Goal: Task Accomplishment & Management: Manage account settings

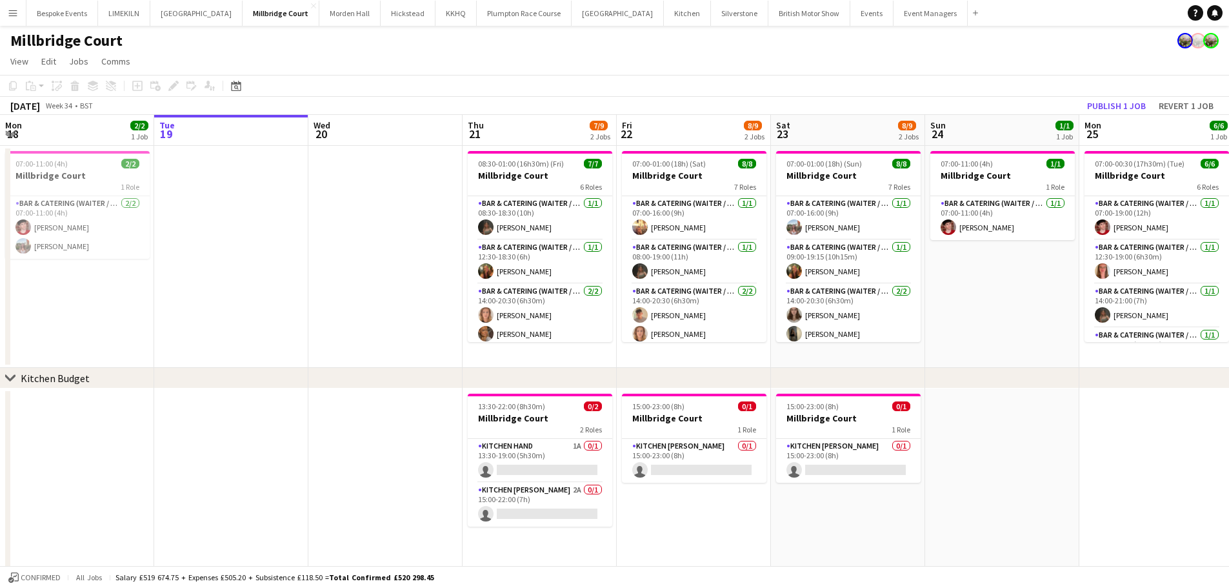
click at [310, 308] on app-date-cell at bounding box center [385, 257] width 154 height 222
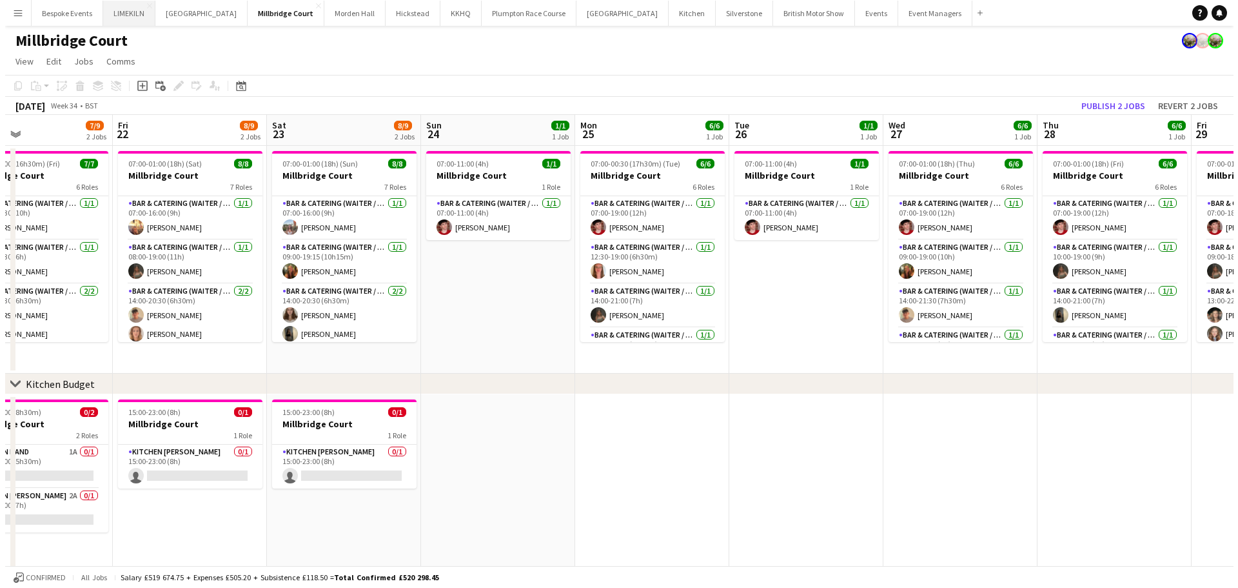
scroll to position [0, 354]
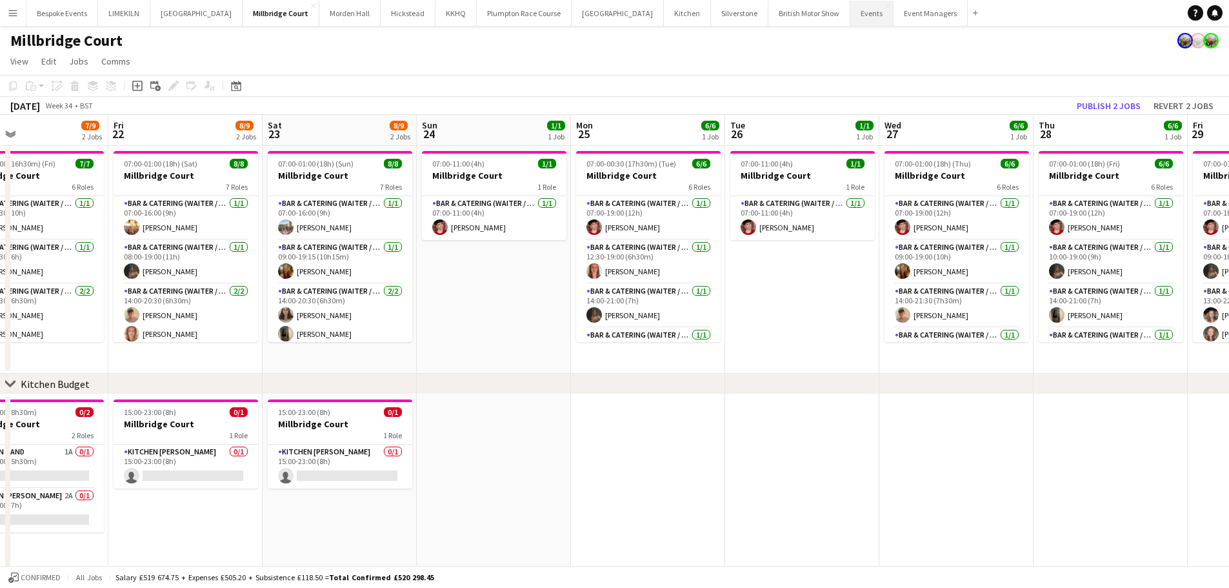
click at [850, 16] on button "Events Close" at bounding box center [871, 13] width 43 height 25
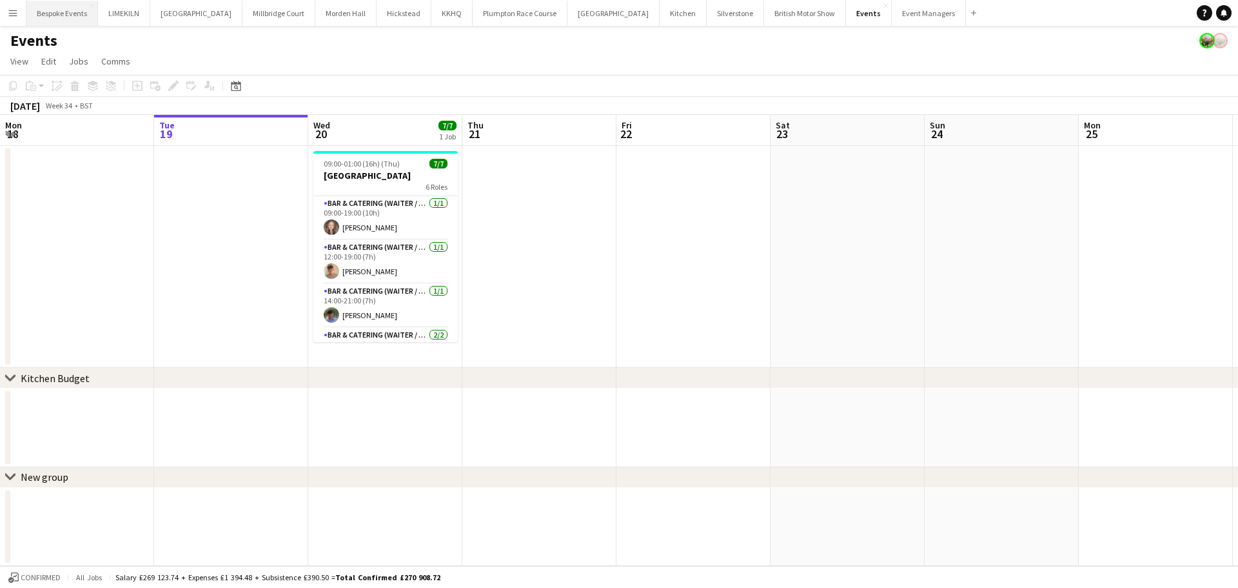
click at [68, 6] on button "Bespoke Events Close" at bounding box center [62, 13] width 72 height 25
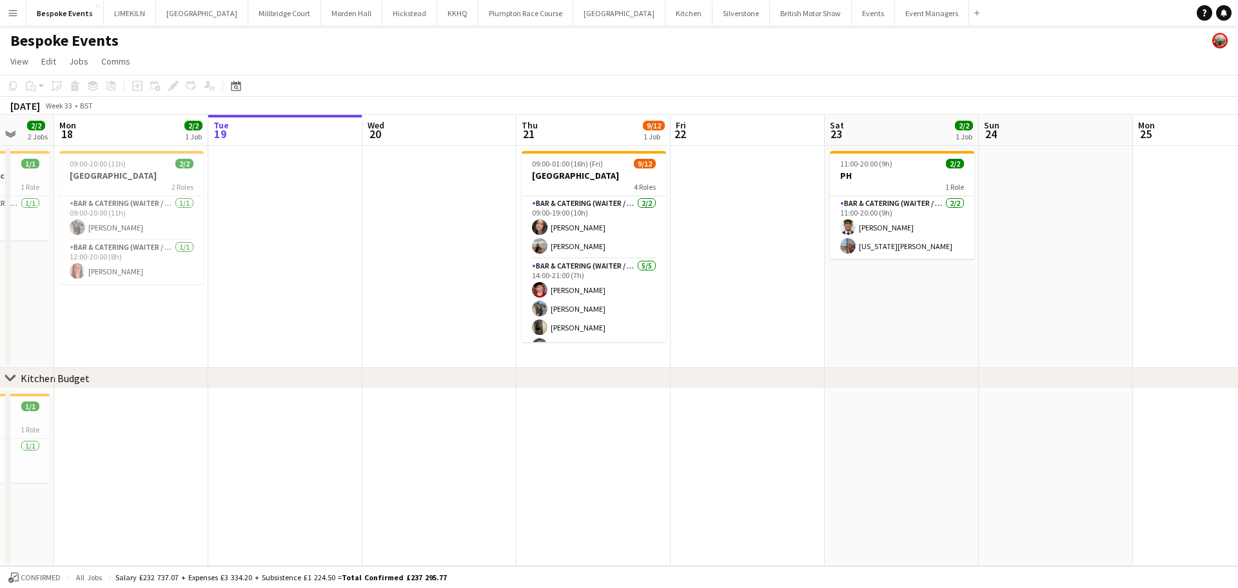
click at [620, 284] on app-card-role "Bar & Catering (Waiter / waitress) [DATE] 14:00-21:00 (7h) [PERSON_NAME] [PERSO…" at bounding box center [594, 318] width 144 height 119
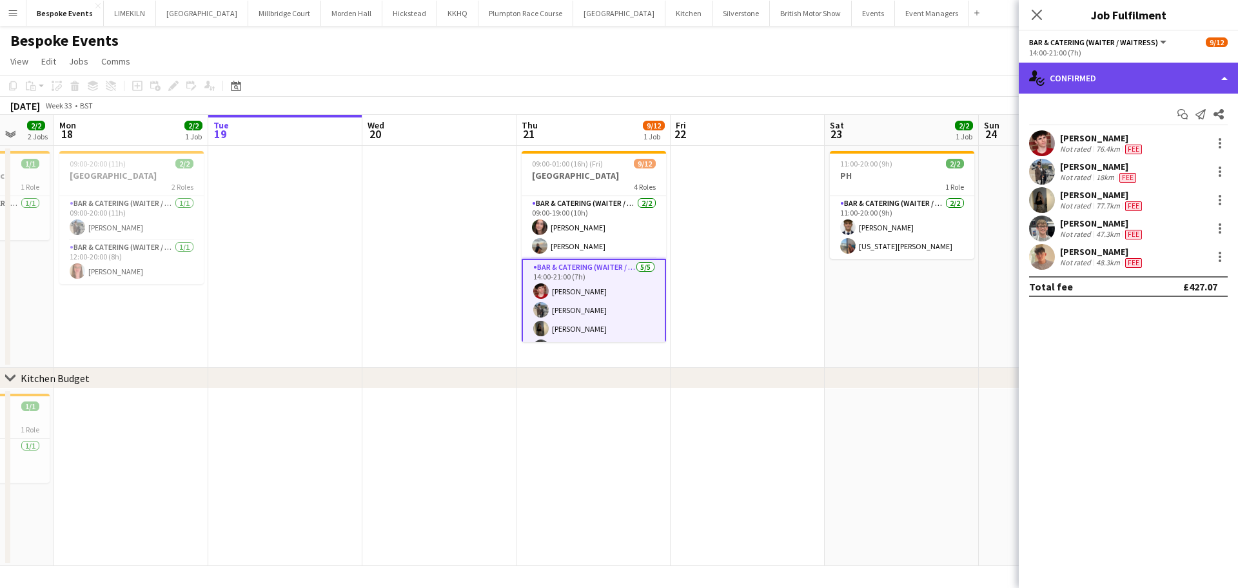
click at [1162, 79] on div "single-neutral-actions-check-2 Confirmed" at bounding box center [1128, 78] width 219 height 31
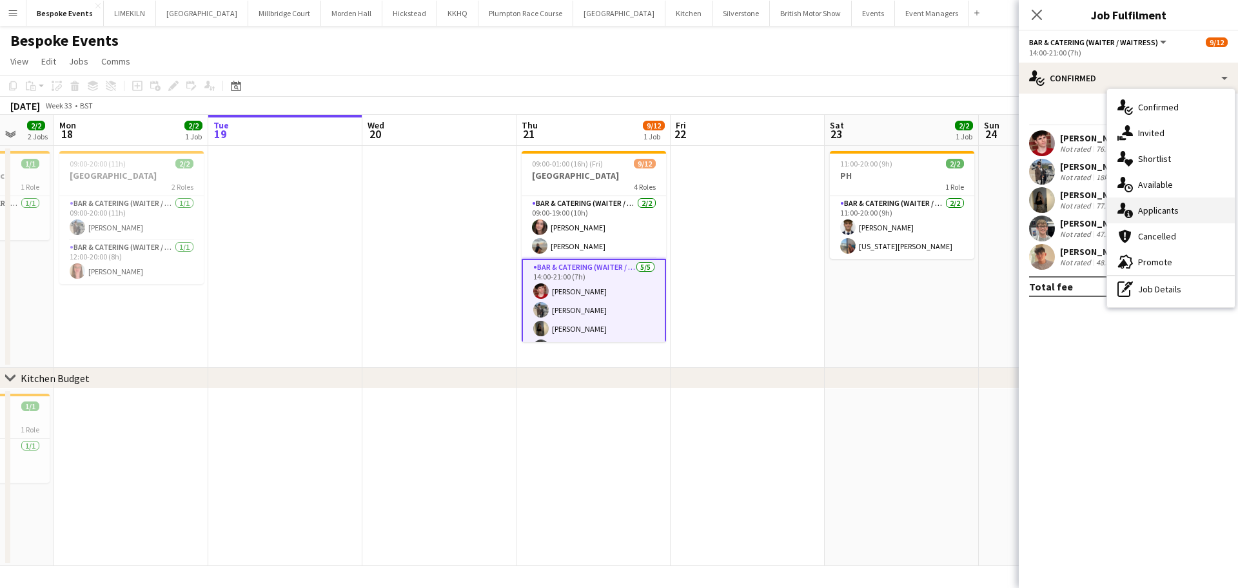
click at [1192, 199] on div "single-neutral-actions-information Applicants" at bounding box center [1171, 210] width 128 height 26
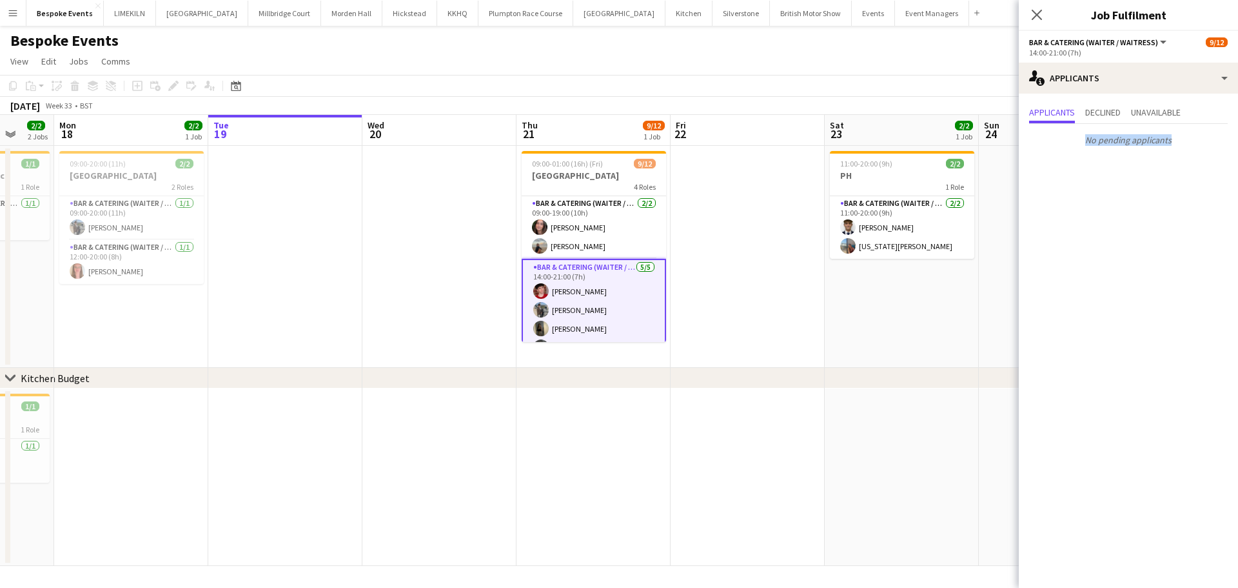
click at [1192, 199] on mat-expansion-panel "users2 Applicants Applicants Declined Unavailable No pending applicants" at bounding box center [1128, 341] width 219 height 494
click at [611, 222] on app-card-role "Bar & Catering (Waiter / waitress) [DATE] 09:00-19:00 (10h) [PERSON_NAME] [PERS…" at bounding box center [594, 227] width 144 height 63
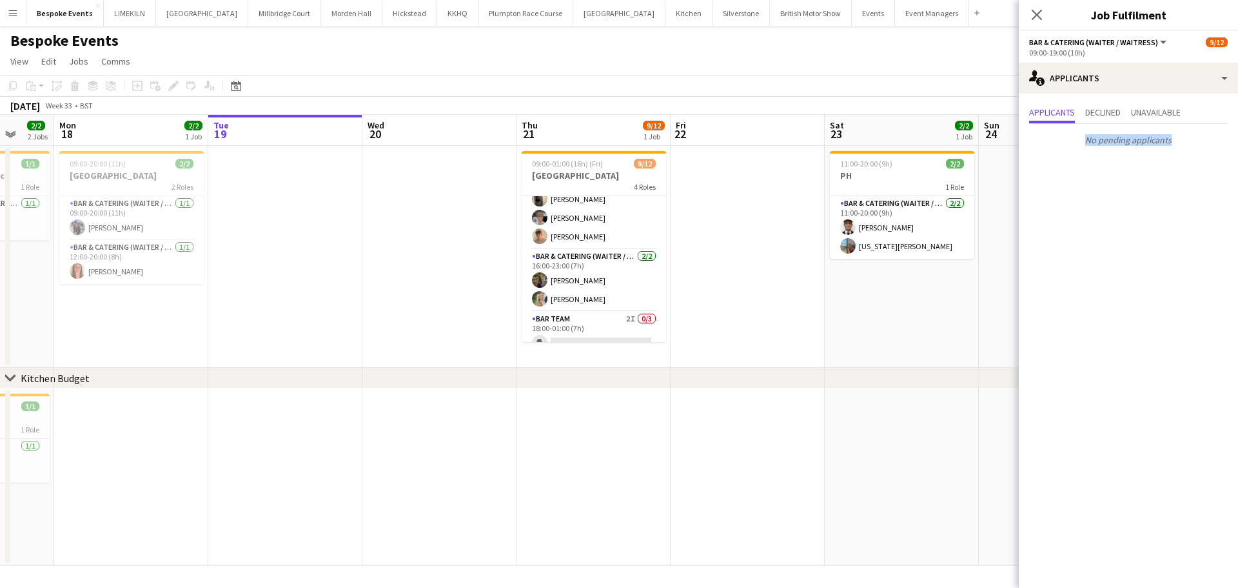
scroll to position [136, 0]
click at [608, 277] on app-card-role "Bar & Catering (Waiter / waitress) [DATE] 16:00-23:00 (7h) [PERSON_NAME] [PERSO…" at bounding box center [594, 275] width 144 height 63
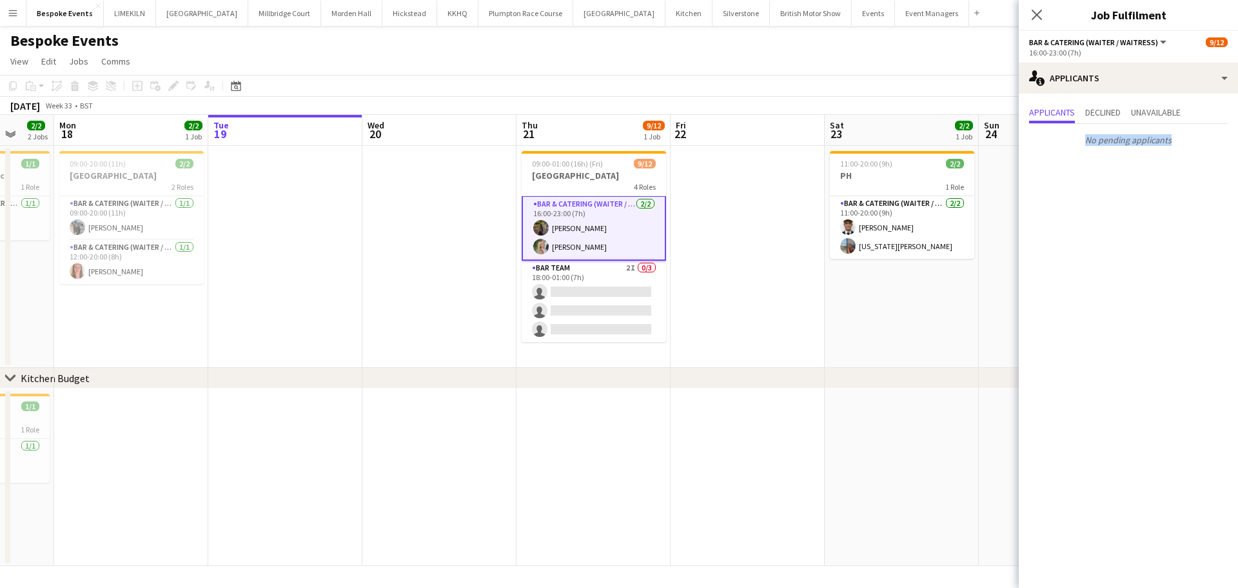
click at [717, 272] on app-date-cell at bounding box center [748, 257] width 154 height 222
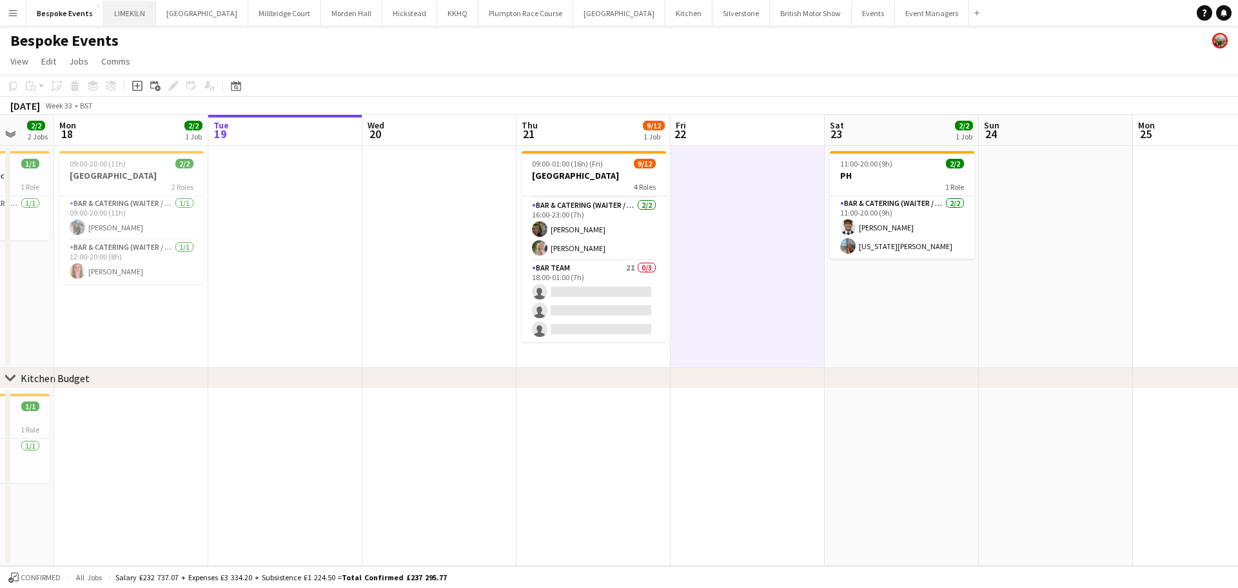
click at [123, 15] on button "LIMEKILN Close" at bounding box center [130, 13] width 52 height 25
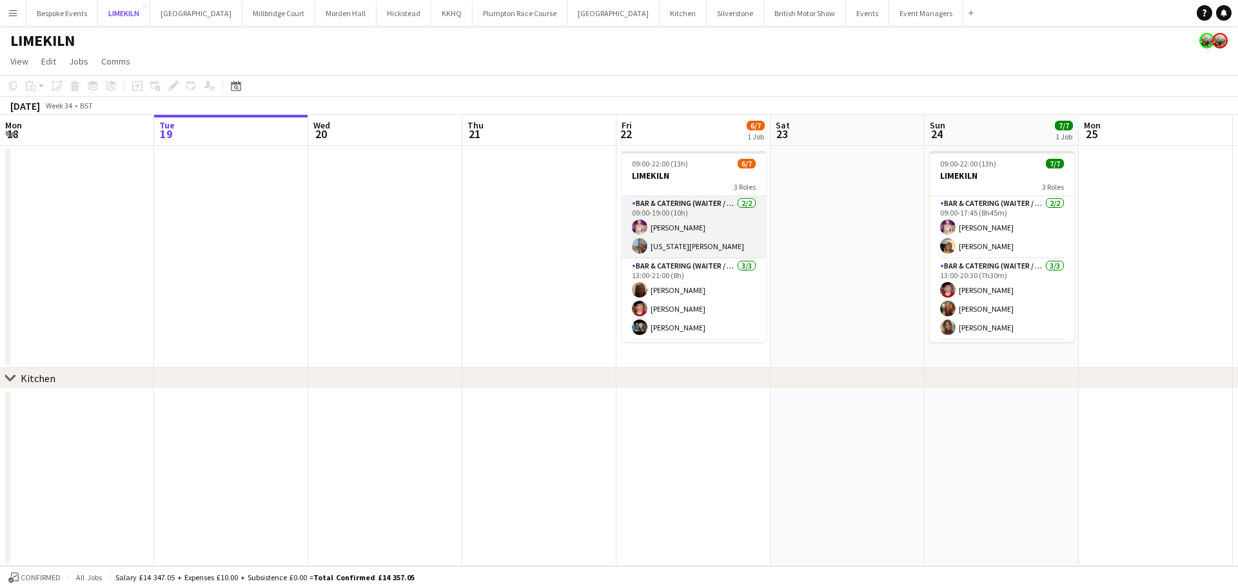
scroll to position [61, 0]
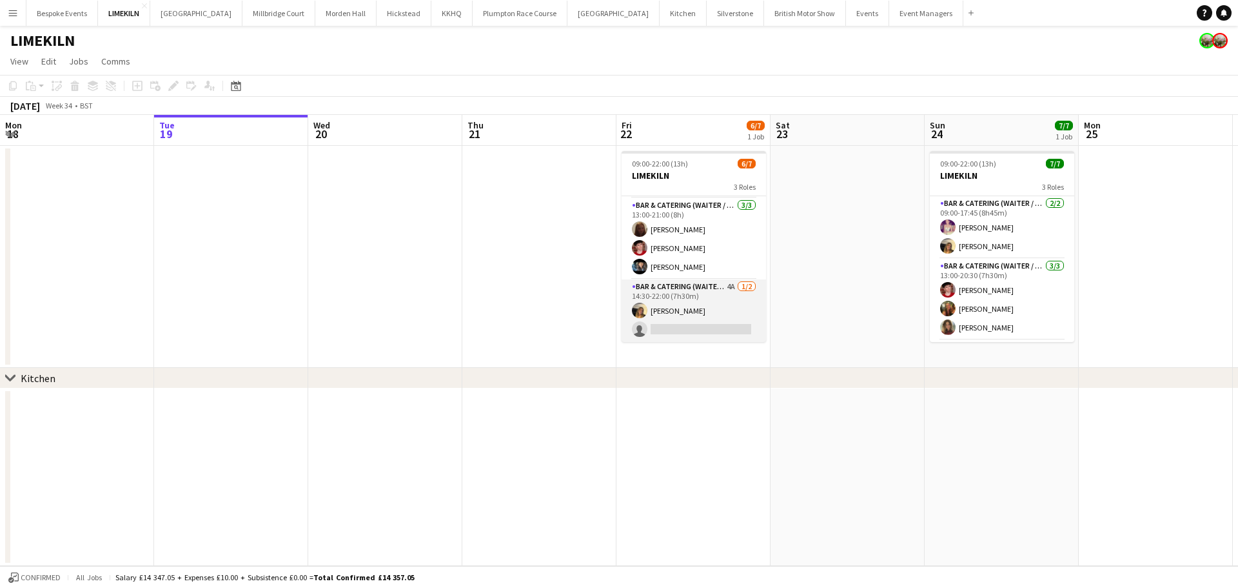
click at [691, 334] on app-card-role "Bar & Catering (Waiter / waitress) 4A [DATE] 14:30-22:00 (7h30m) [PERSON_NAME] …" at bounding box center [694, 310] width 144 height 63
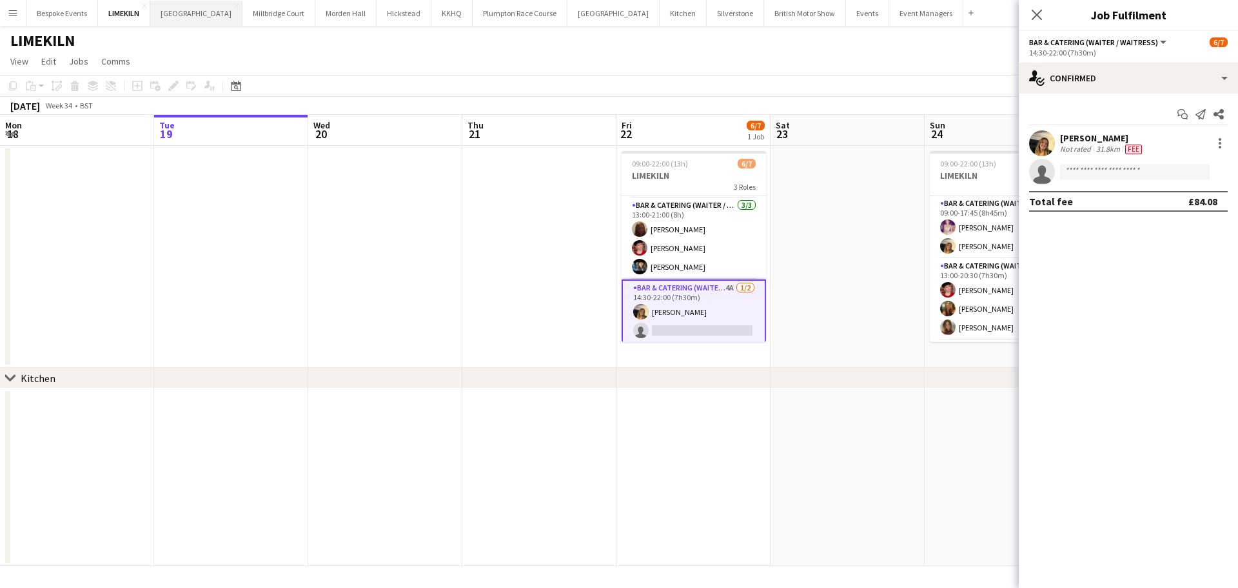
click at [179, 12] on button "[GEOGRAPHIC_DATA] Close" at bounding box center [196, 13] width 92 height 25
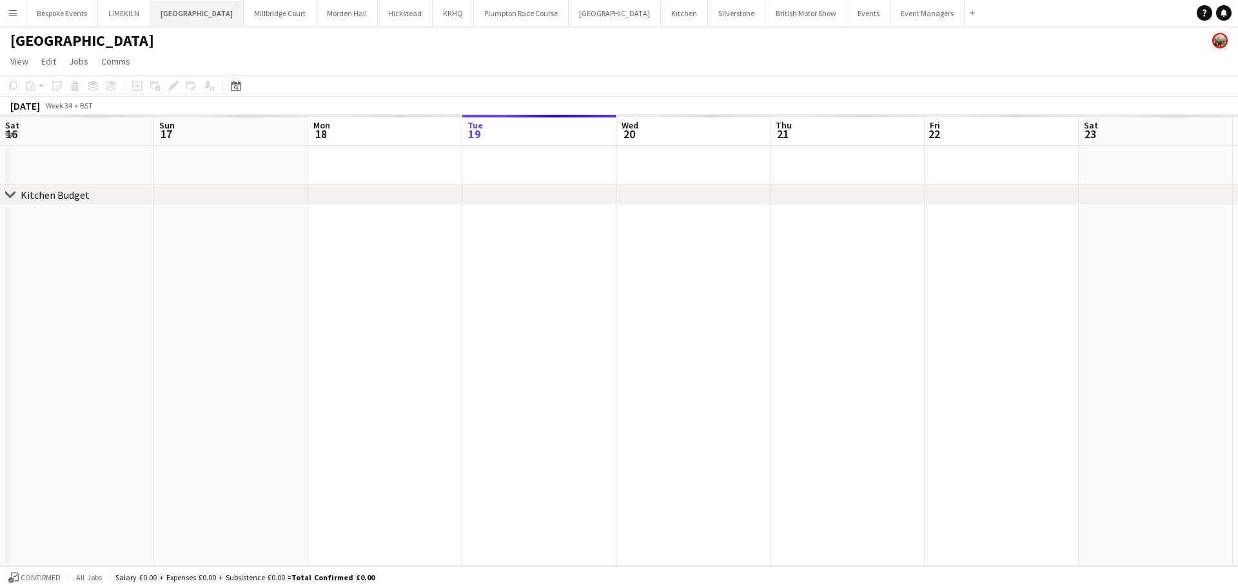
scroll to position [0, 308]
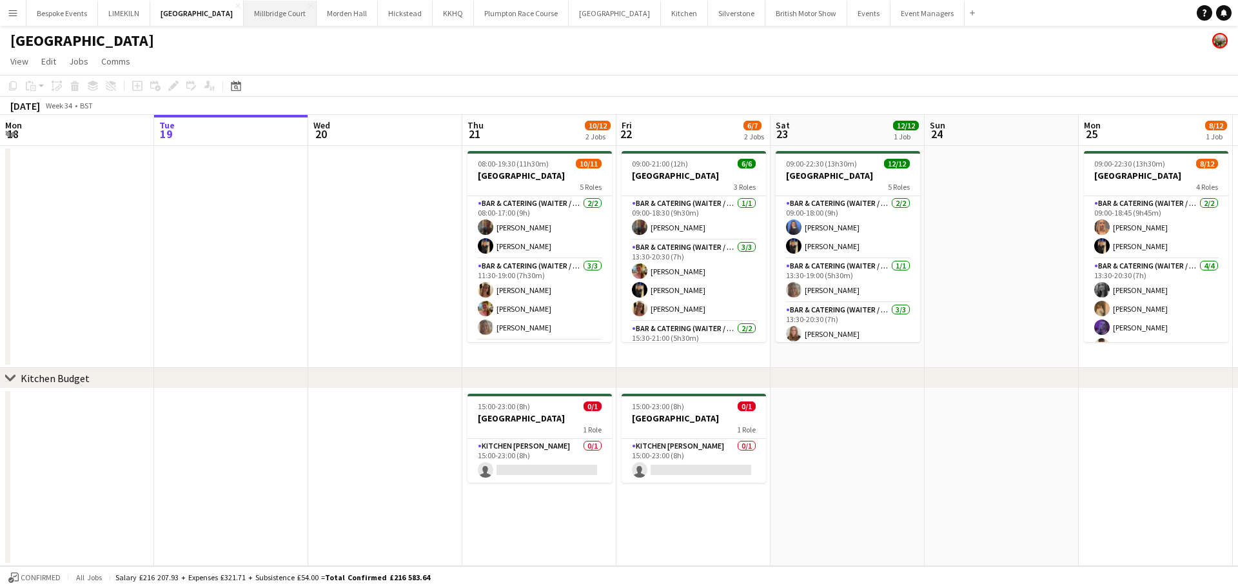
click at [254, 5] on button "[GEOGRAPHIC_DATA]" at bounding box center [280, 13] width 73 height 25
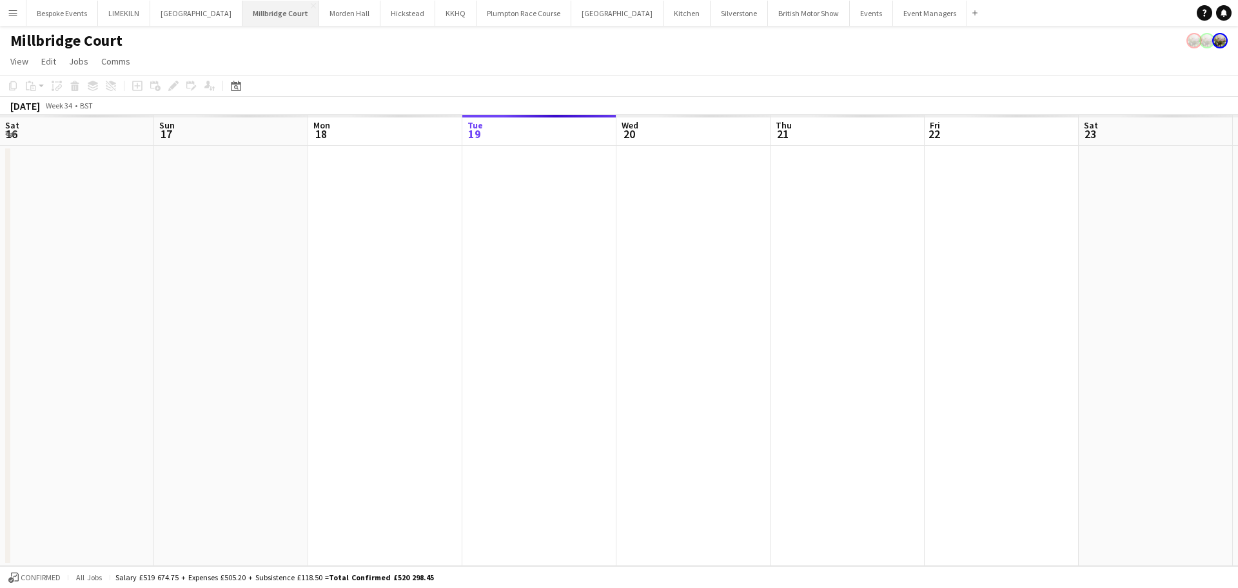
scroll to position [0, 308]
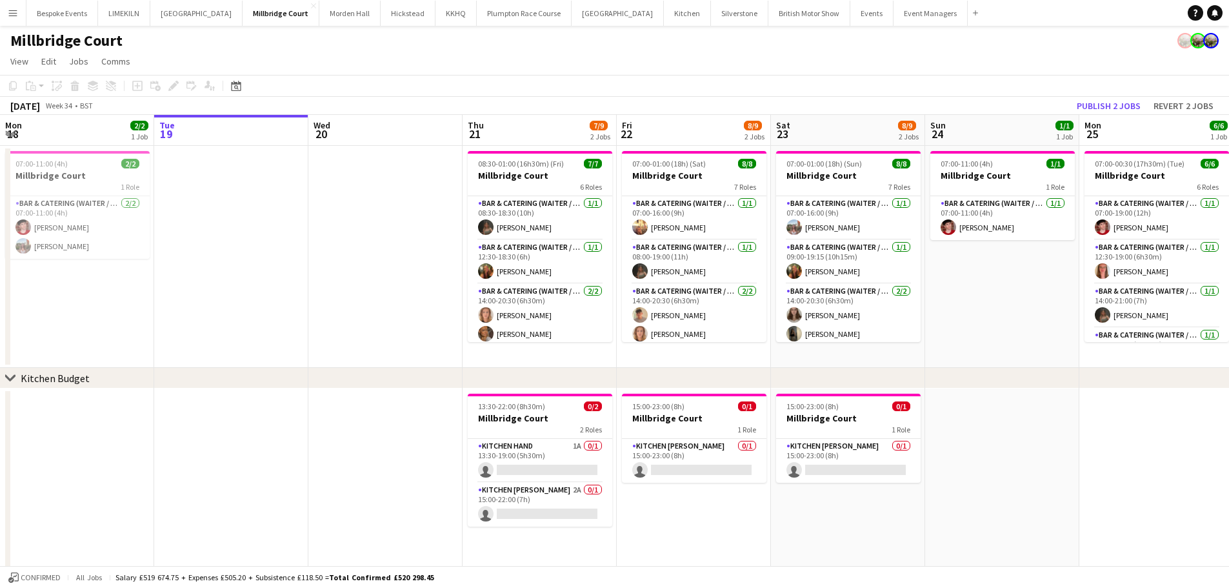
click at [5, 15] on button "Menu" at bounding box center [13, 13] width 26 height 26
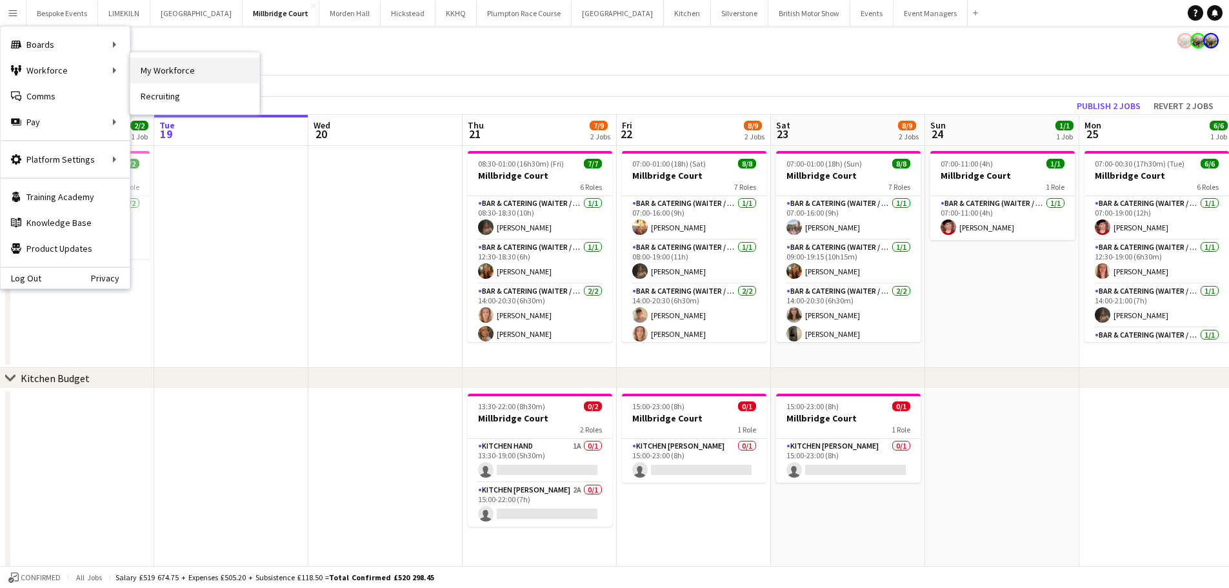
click at [164, 76] on link "My Workforce" at bounding box center [194, 70] width 129 height 26
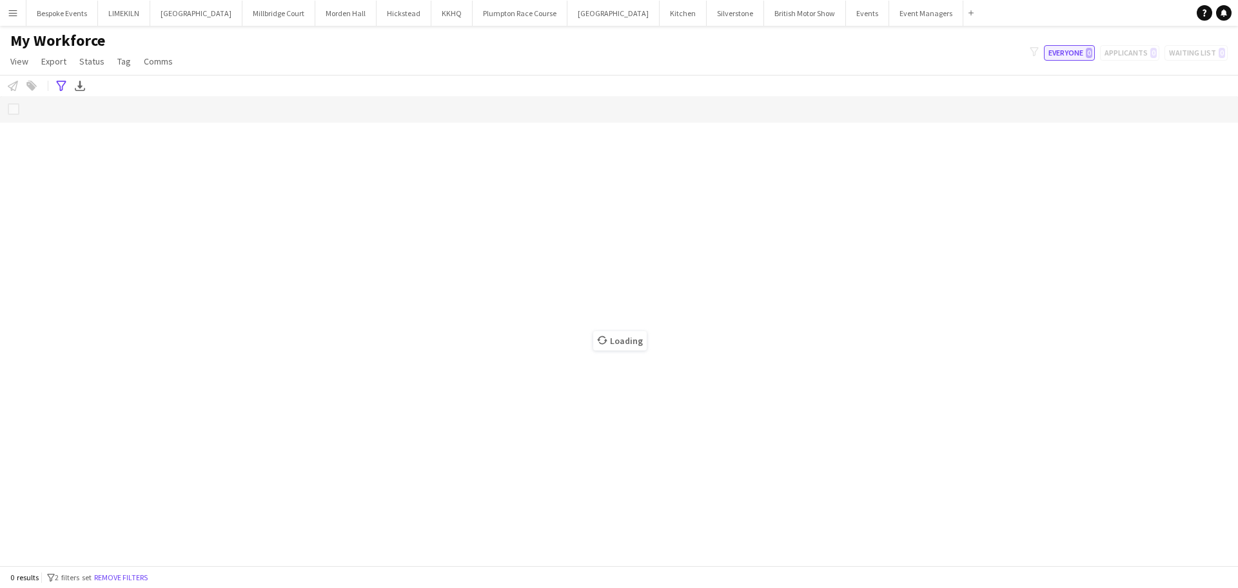
click at [1075, 54] on button "Everyone 0" at bounding box center [1069, 52] width 51 height 15
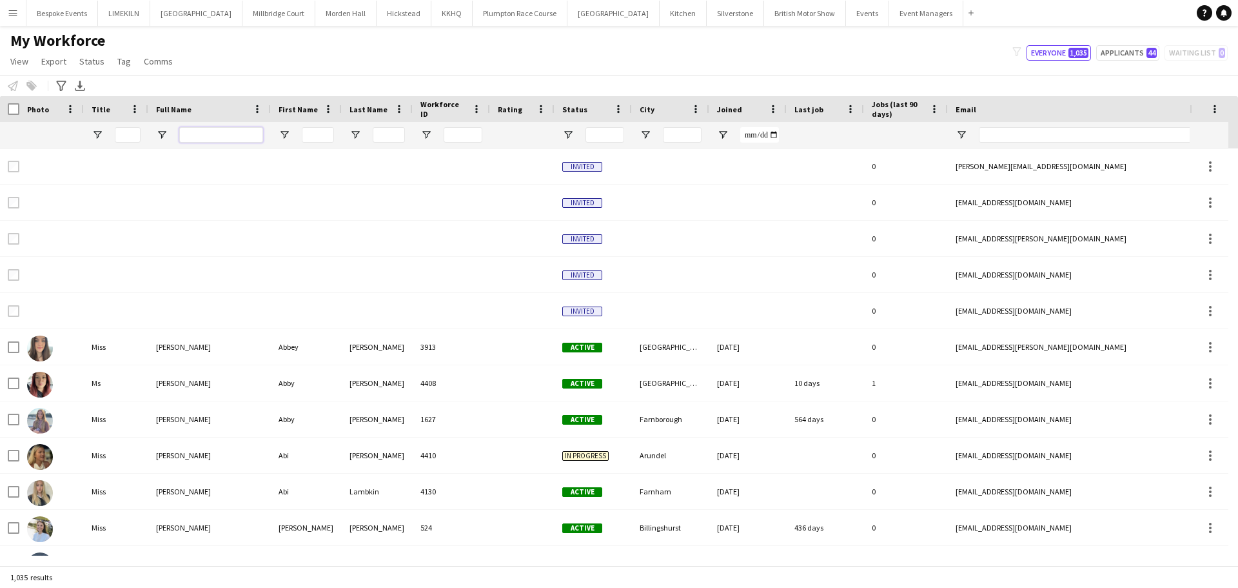
click at [207, 135] on input "Full Name Filter Input" at bounding box center [221, 134] width 84 height 15
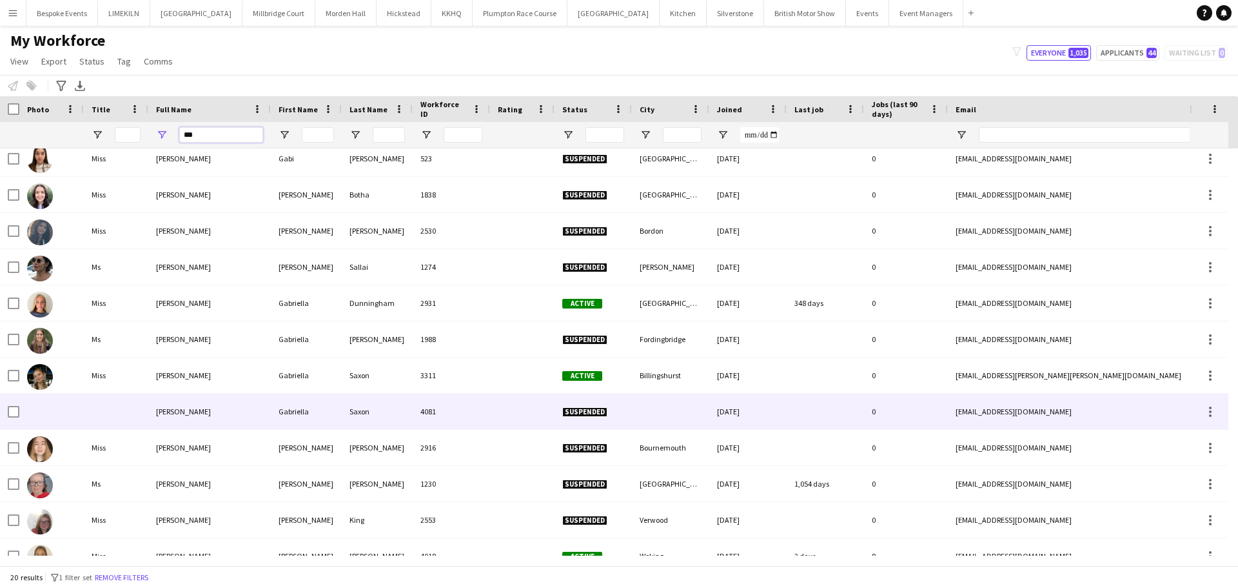
scroll to position [315, 0]
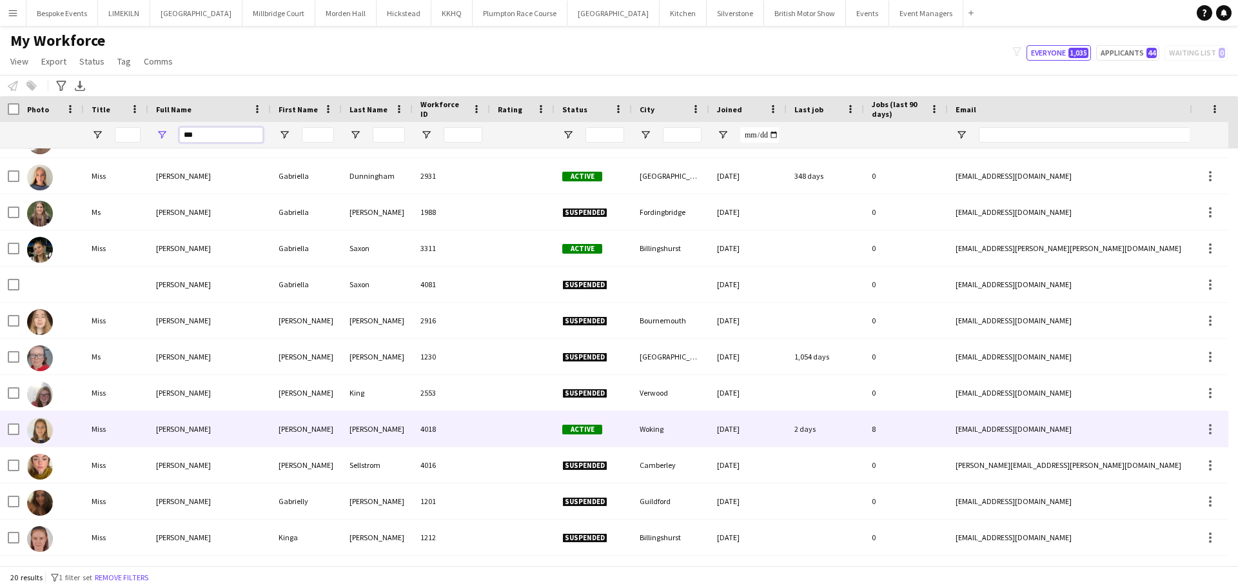
type input "***"
click at [233, 426] on div "[PERSON_NAME]" at bounding box center [209, 428] width 123 height 35
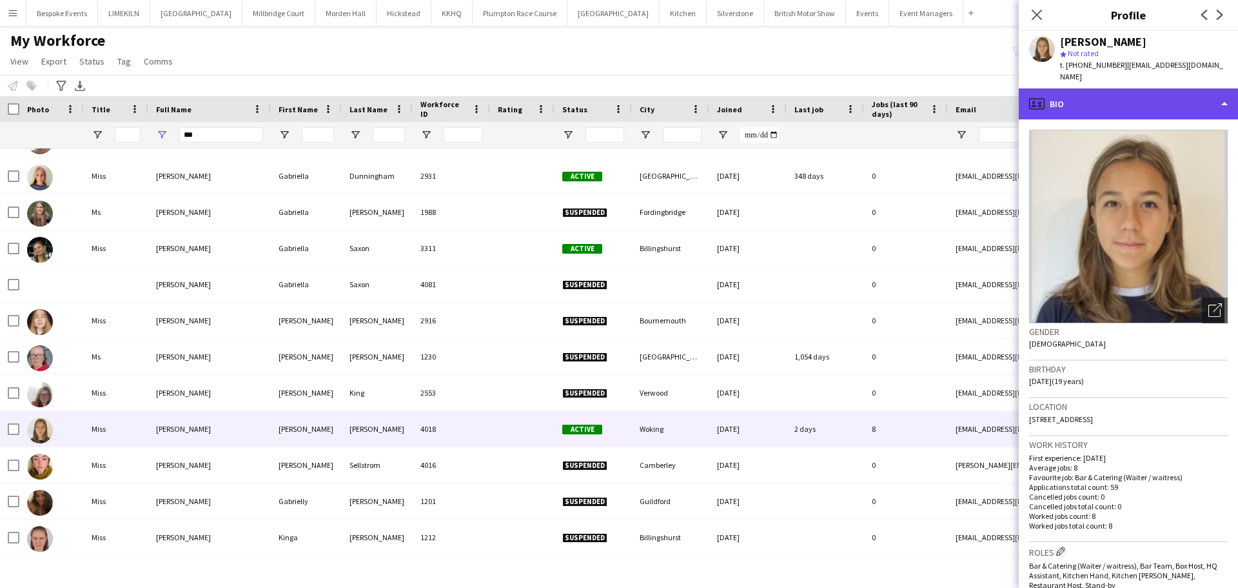
click at [1122, 88] on div "profile Bio" at bounding box center [1128, 103] width 219 height 31
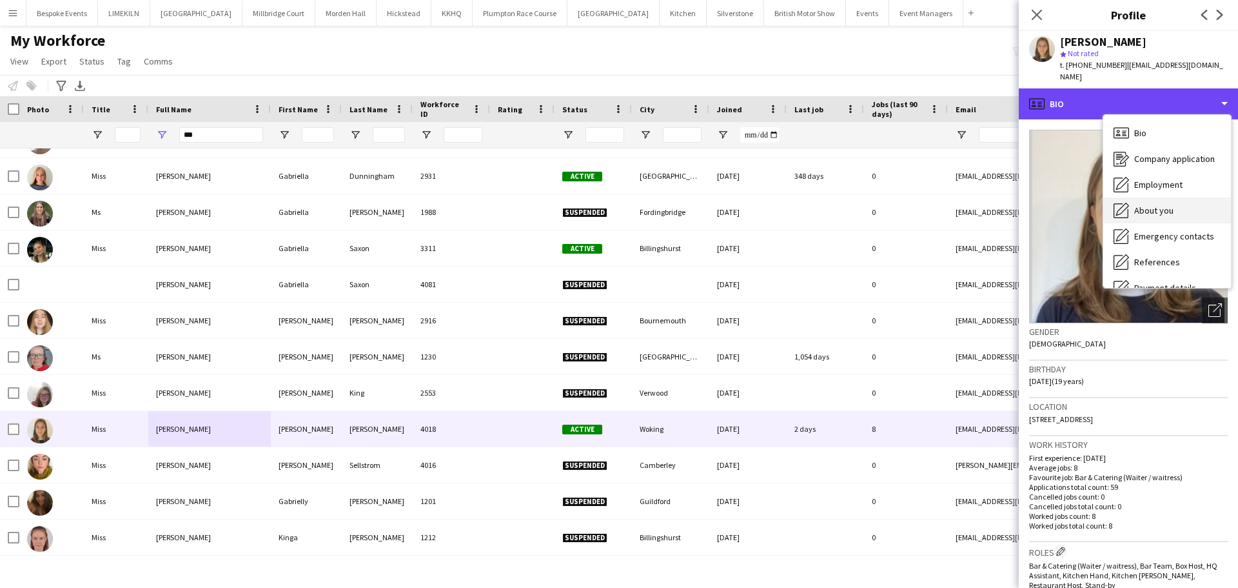
scroll to position [147, 0]
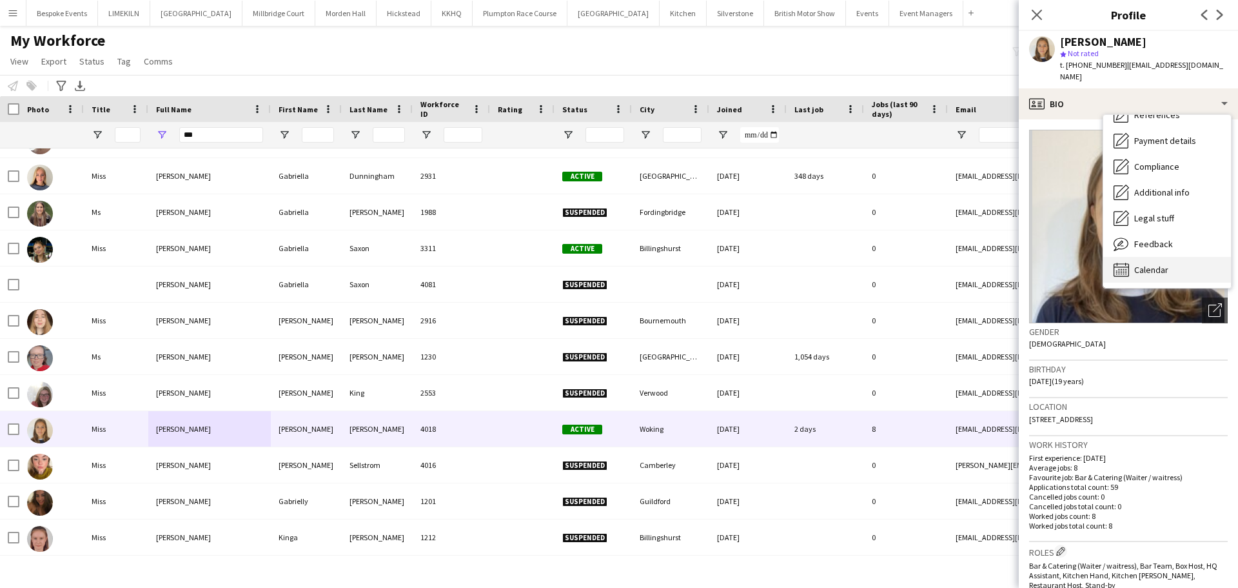
click at [1162, 264] on span "Calendar" at bounding box center [1152, 270] width 34 height 12
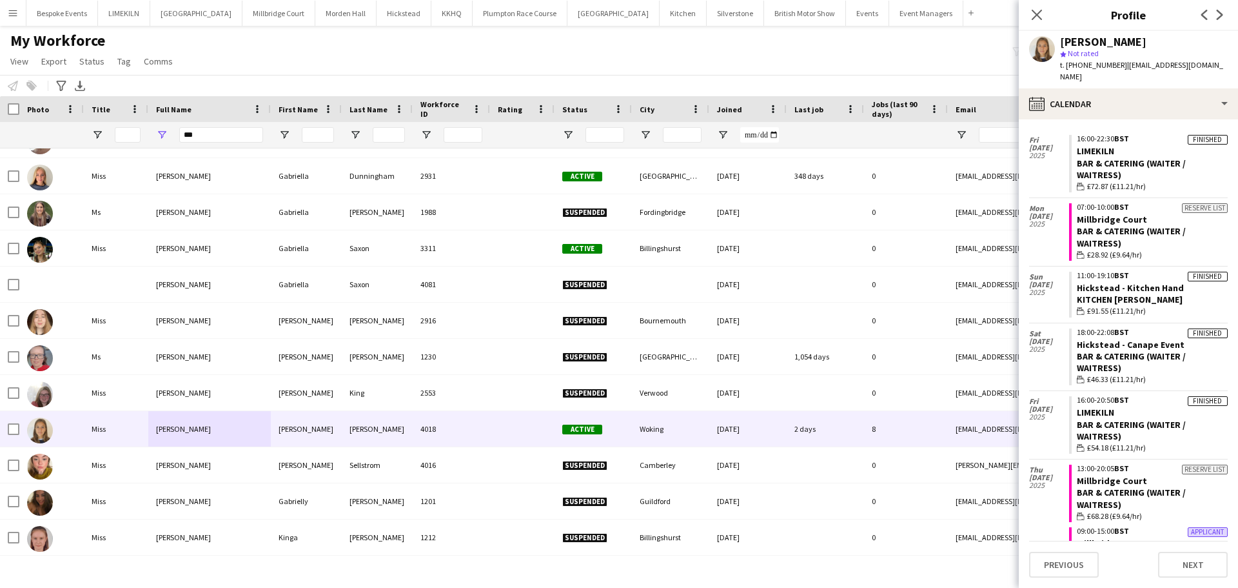
scroll to position [1710, 0]
